Goal: Task Accomplishment & Management: Manage account settings

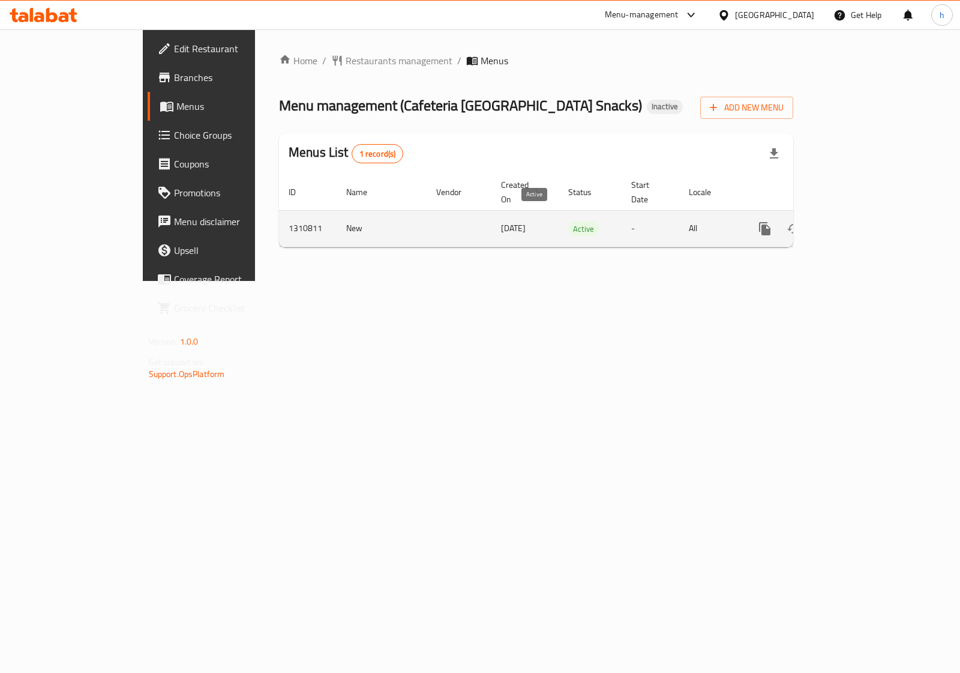
click at [568, 222] on span "Active" at bounding box center [583, 229] width 31 height 14
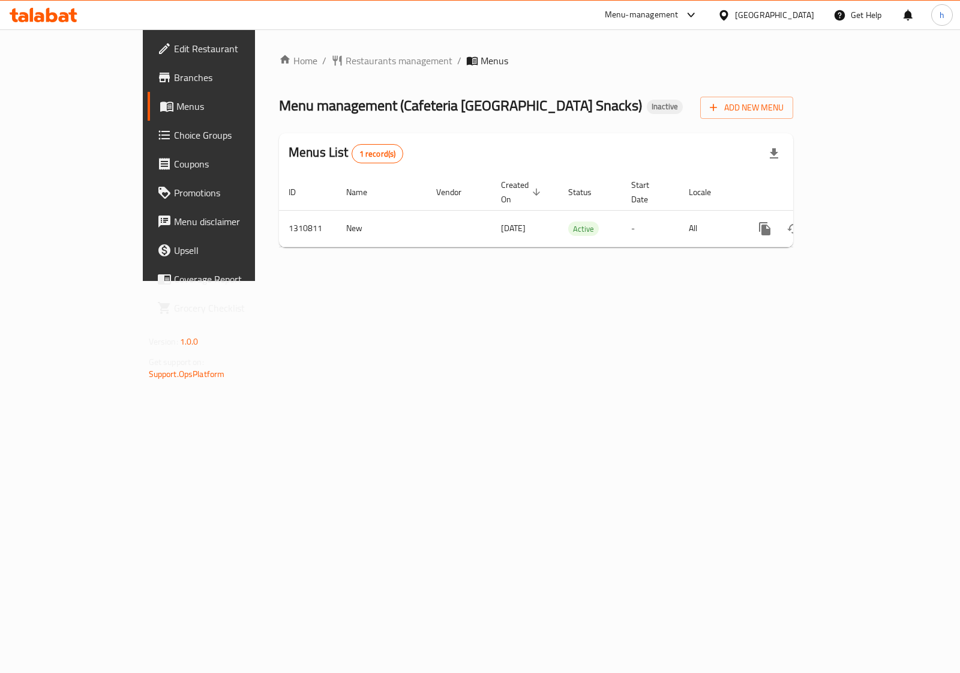
click at [523, 281] on div "Home / Restaurants management / Menus Menu management ( Cafeteria Hyderabad Sna…" at bounding box center [536, 155] width 562 height 252
click at [174, 75] on span "Branches" at bounding box center [233, 77] width 119 height 14
click at [433, 112] on span "Menu management ( Cafeteria [GEOGRAPHIC_DATA] Snacks )" at bounding box center [460, 105] width 363 height 27
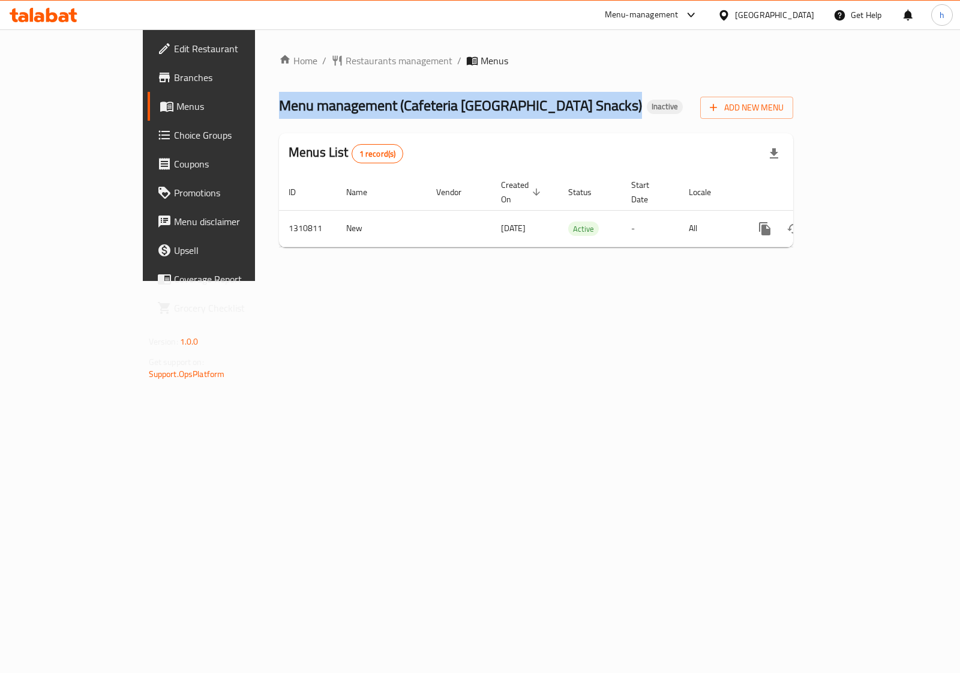
click at [433, 112] on span "Menu management ( Cafeteria [GEOGRAPHIC_DATA] Snacks )" at bounding box center [460, 105] width 363 height 27
click at [293, 112] on span "Menu management ( Cafeteria [GEOGRAPHIC_DATA] Snacks )" at bounding box center [460, 105] width 363 height 27
click at [174, 76] on span "Branches" at bounding box center [233, 77] width 119 height 14
